Goal: Navigation & Orientation: Find specific page/section

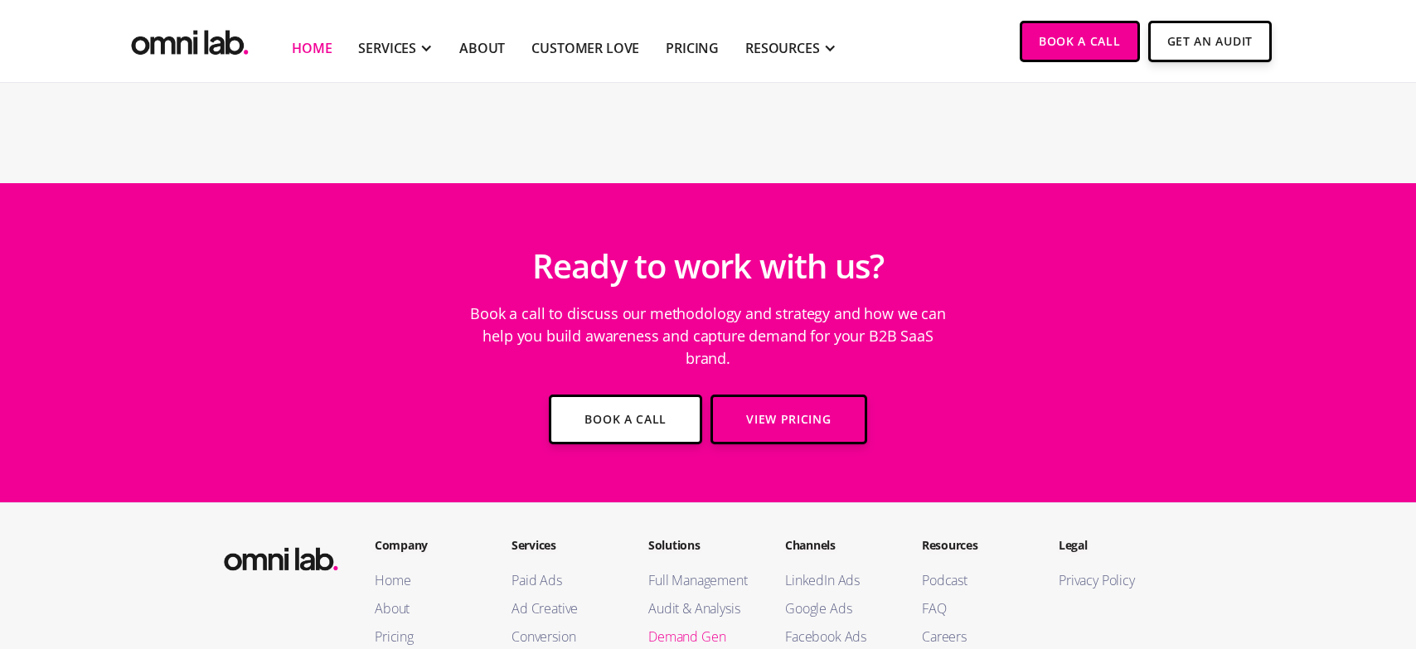
scroll to position [6038, 0]
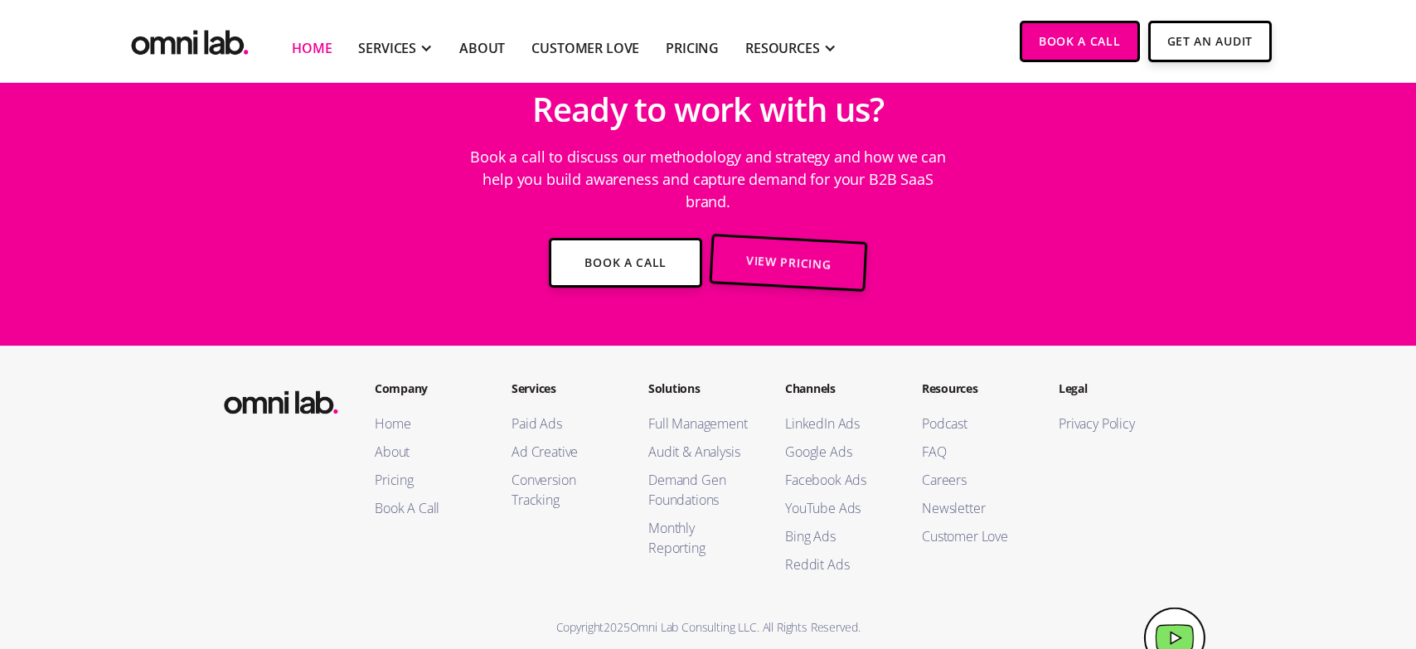
click at [158, 460] on footer "Company Home About Pricing Book A Call Services Paid Ads Ad Creative Conversion…" at bounding box center [708, 509] width 1416 height 326
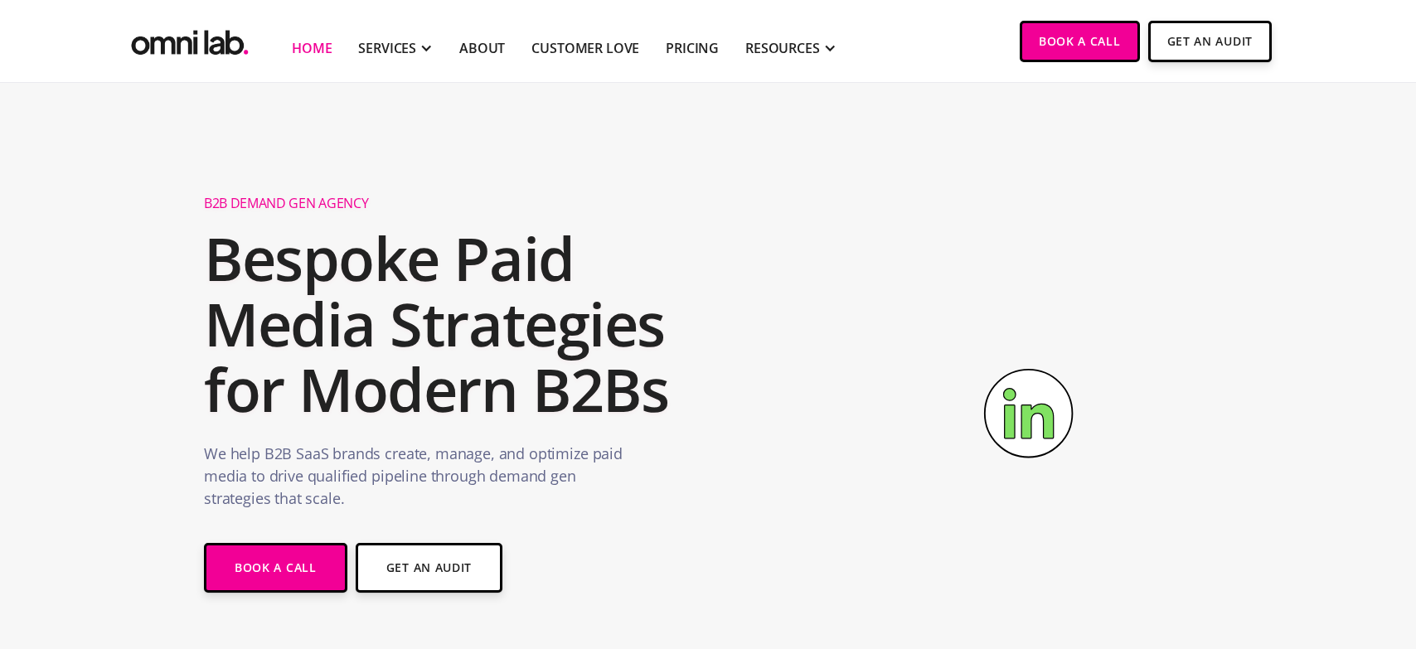
scroll to position [0, 0]
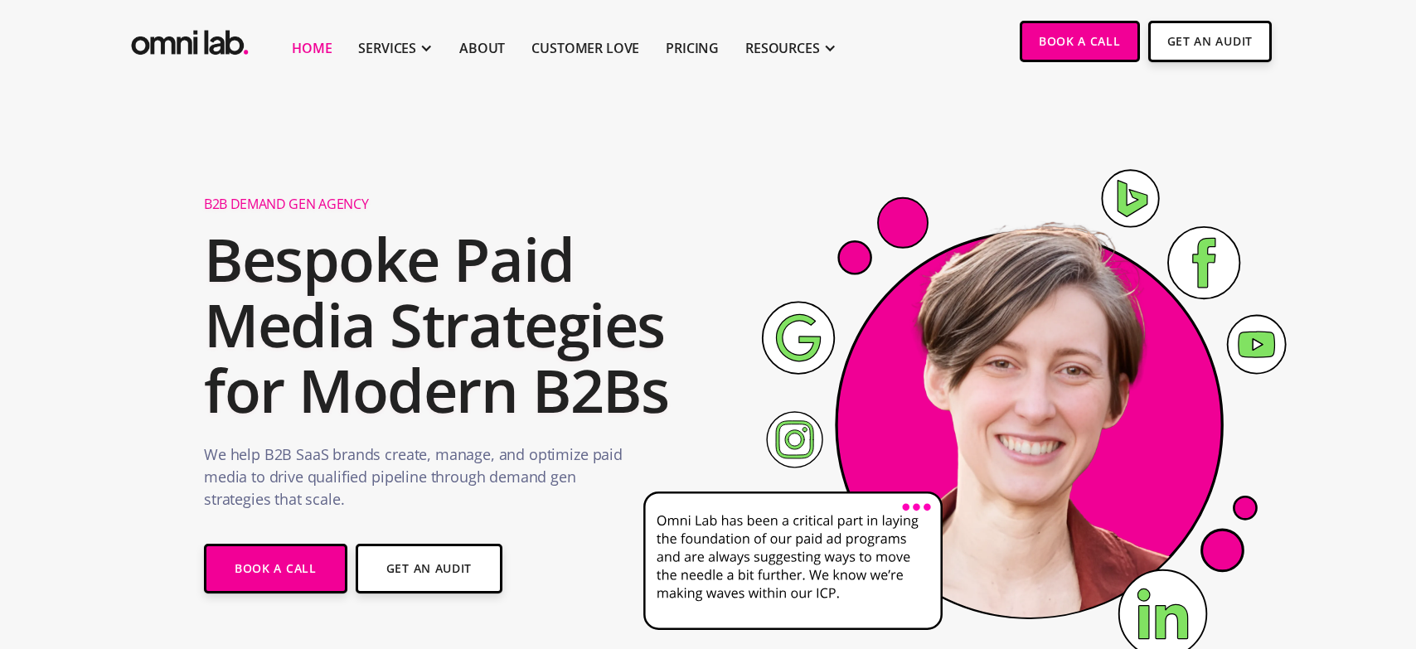
click at [299, 201] on h1 "B2B Demand Gen Agency" at bounding box center [467, 204] width 527 height 17
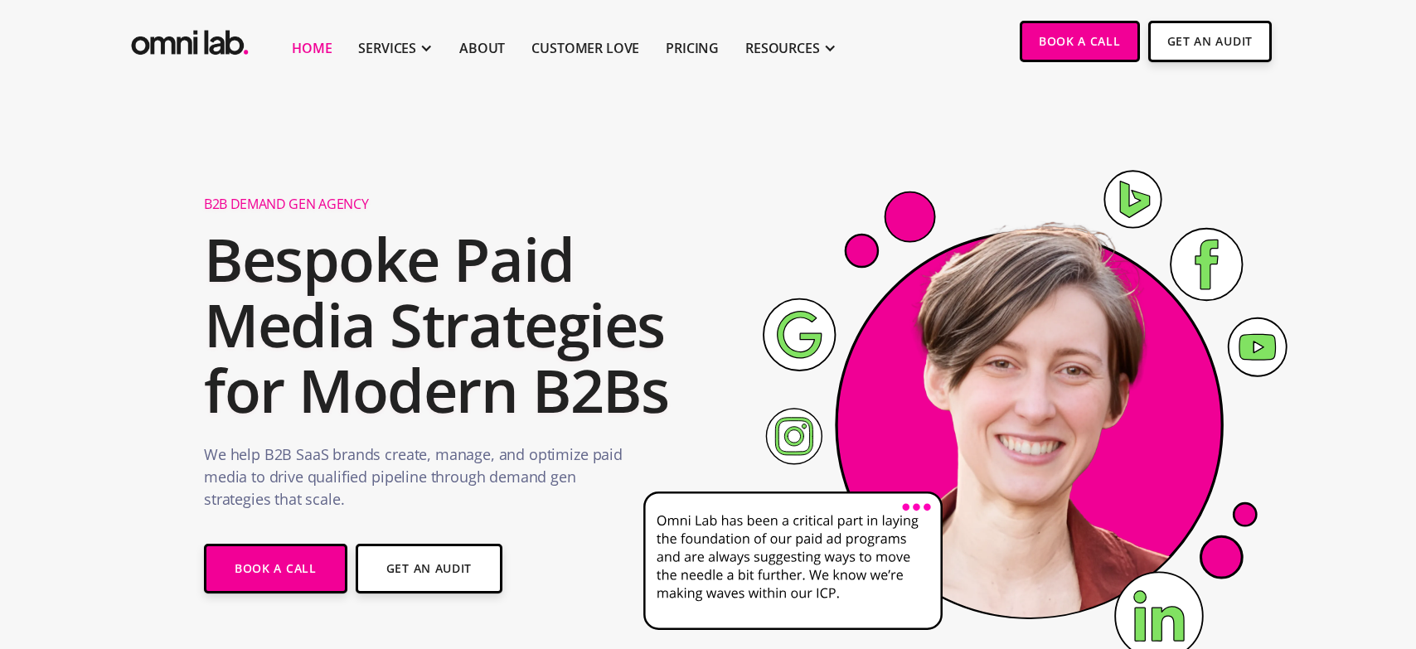
drag, startPoint x: 843, startPoint y: 192, endPoint x: 1011, endPoint y: 169, distance: 169.1
click at [843, 192] on image at bounding box center [1020, 414] width 460 height 460
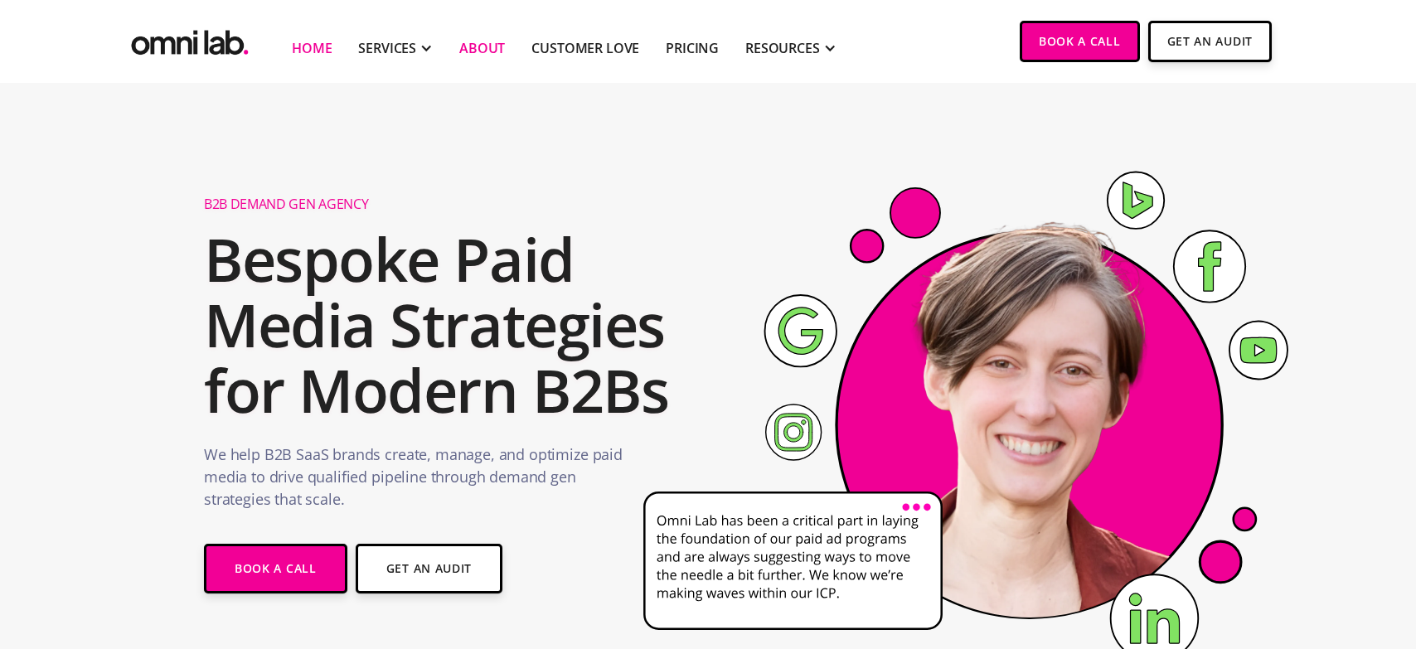
click at [470, 43] on link "About" at bounding box center [482, 48] width 46 height 20
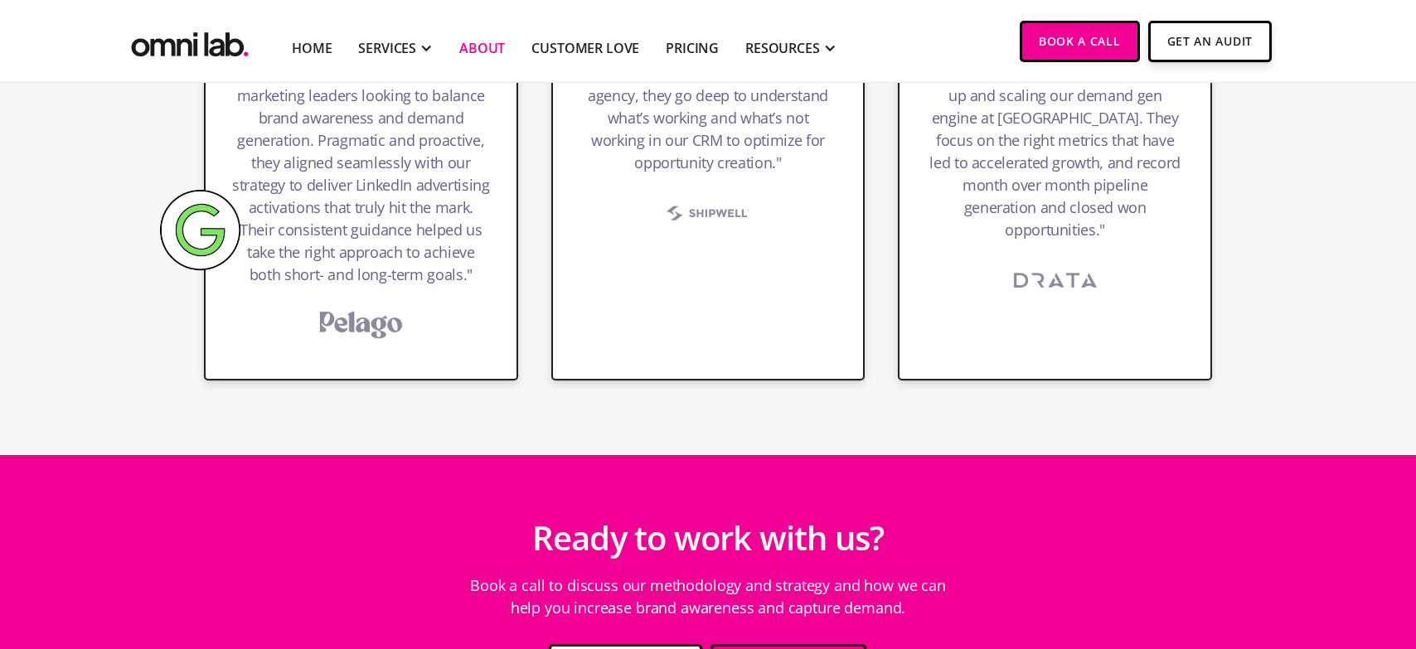
scroll to position [2553, 0]
